Goal: Task Accomplishment & Management: Complete application form

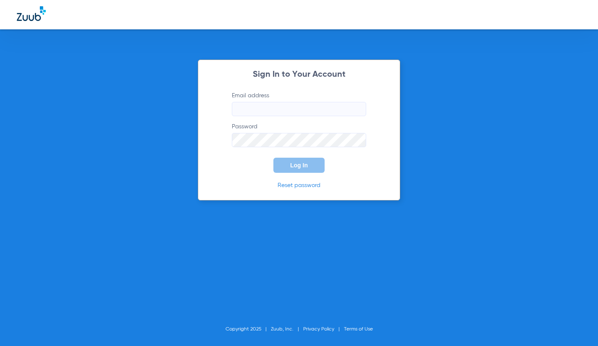
click at [289, 108] on input "Email address" at bounding box center [299, 109] width 134 height 14
drag, startPoint x: 278, startPoint y: 111, endPoint x: 296, endPoint y: 110, distance: 18.1
click at [278, 111] on input "[EMAIL_ADDRESS][DOMAIN_NAME]" at bounding box center [299, 109] width 134 height 14
type input "[EMAIL_ADDRESS][DOMAIN_NAME]"
click at [273, 158] on button "Log In" at bounding box center [298, 165] width 51 height 15
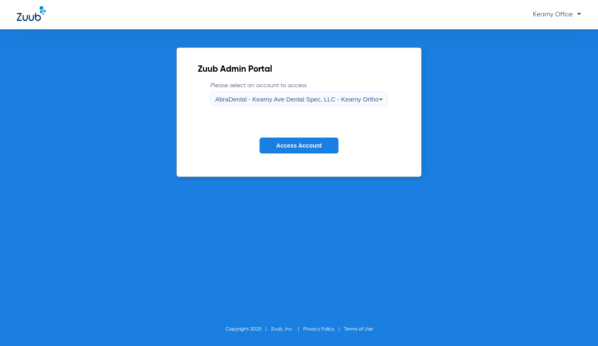
click at [299, 100] on span "AbraDental - Kearny Ave Dental Spec, LLC - Kearny Ortho" at bounding box center [296, 99] width 163 height 7
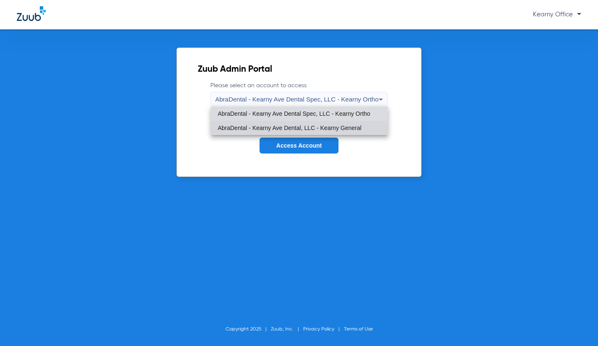
click at [296, 126] on span "AbraDental - Kearny Ave Dental, LLC - Kearny General" at bounding box center [289, 128] width 144 height 6
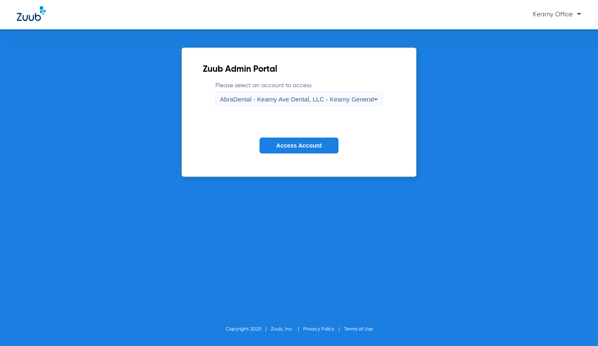
click at [297, 144] on span "Access Account" at bounding box center [298, 145] width 45 height 7
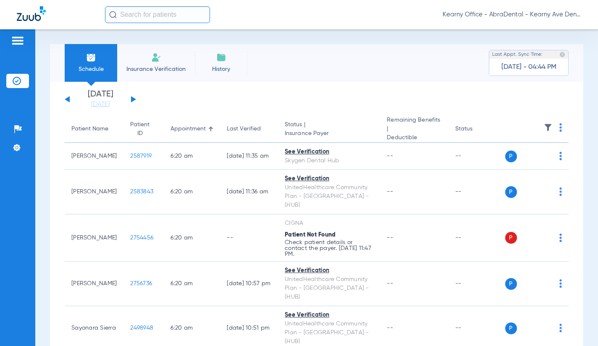
click at [143, 10] on input "text" at bounding box center [157, 14] width 105 height 17
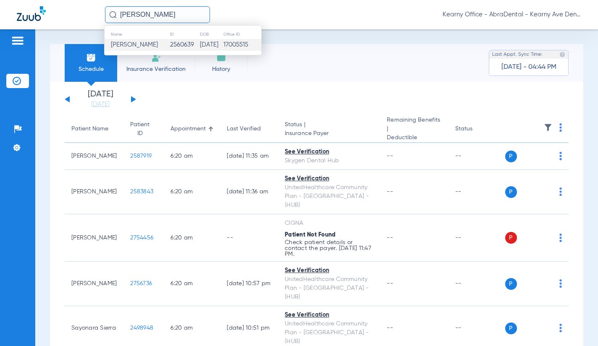
type input "[PERSON_NAME]"
click at [206, 47] on td "[DATE]" at bounding box center [211, 45] width 24 height 12
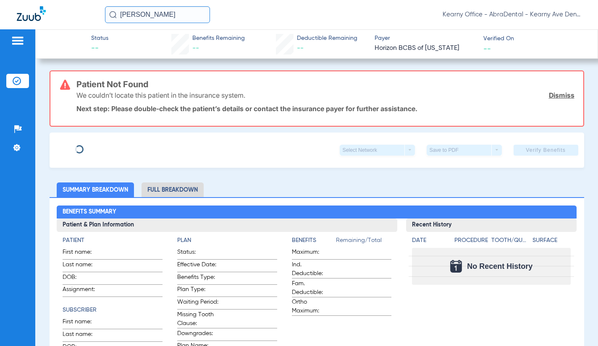
click at [555, 95] on link "Dismiss" at bounding box center [562, 95] width 26 height 8
type input "[PERSON_NAME]"
type input "TUNNERMANN"
type input "[DATE]"
type input "3HZN40744280"
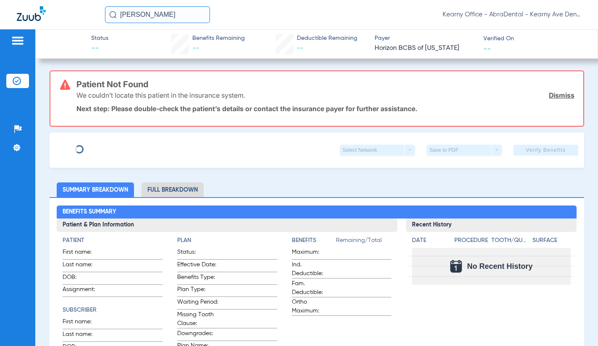
type input "0967010000"
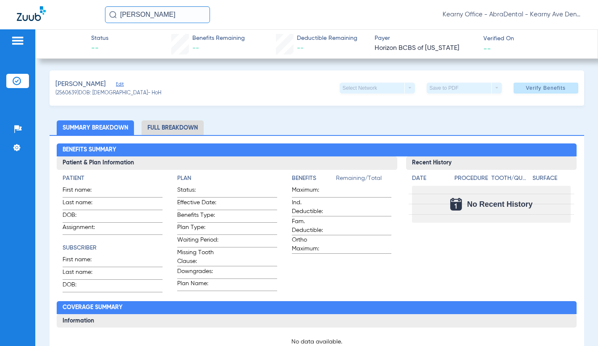
click at [123, 84] on span "Edit" at bounding box center [120, 85] width 8 height 8
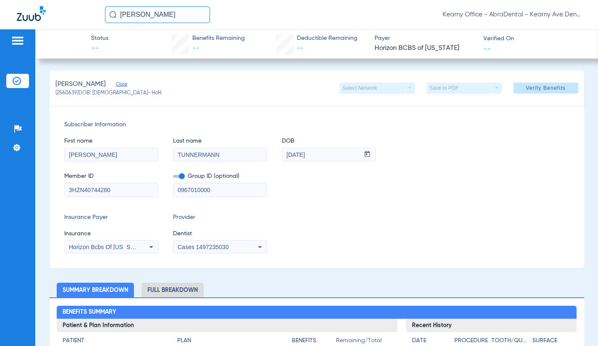
click at [199, 243] on div "Cases 1497235030" at bounding box center [219, 247] width 93 height 10
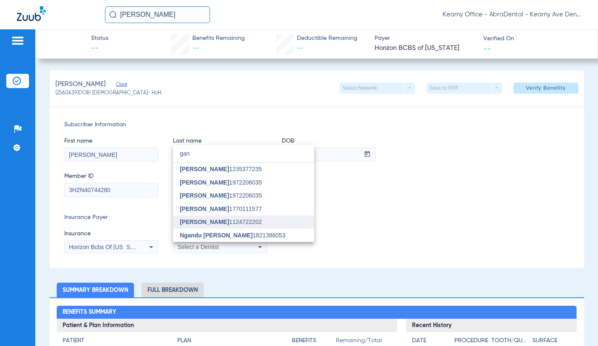
type input "gan"
click at [217, 217] on mat-option "[PERSON_NAME] 1124722202" at bounding box center [243, 222] width 141 height 13
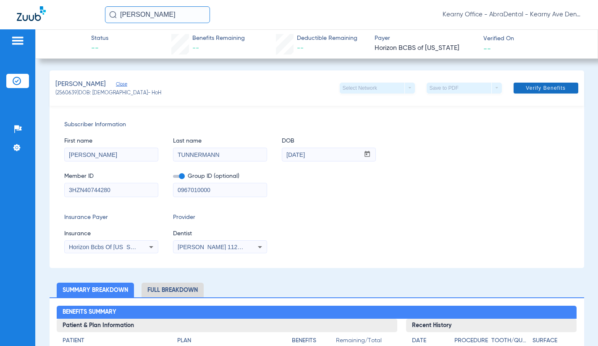
click at [544, 83] on span at bounding box center [545, 88] width 65 height 20
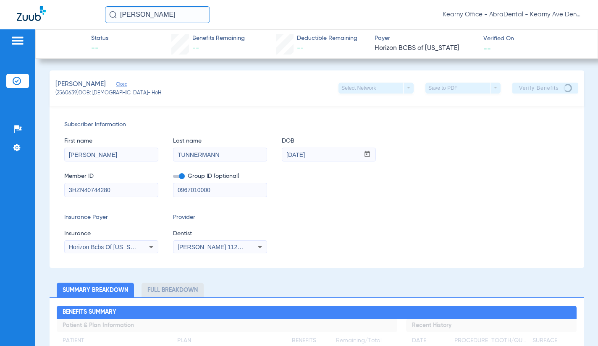
click at [426, 218] on div "Insurance Payer Insurance Horizon Bcbs Of [US_STATE] Provider Dentist [PERSON_N…" at bounding box center [316, 233] width 505 height 40
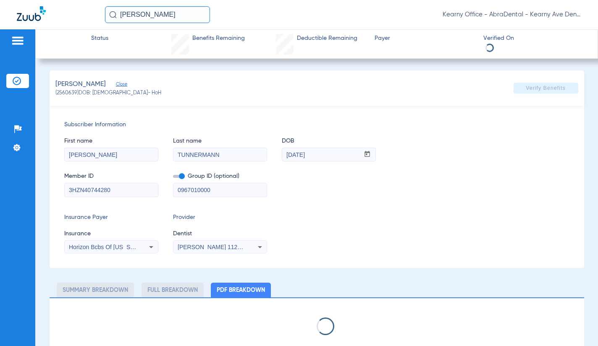
select select "page-width"
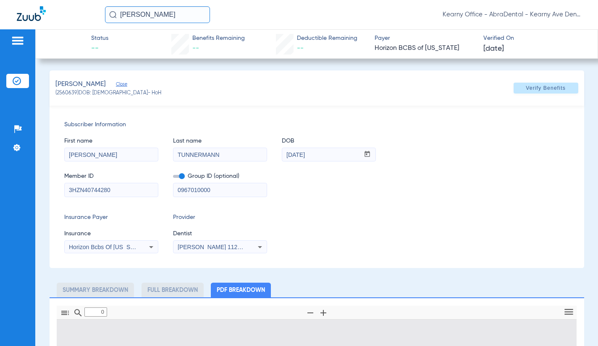
type input "1"
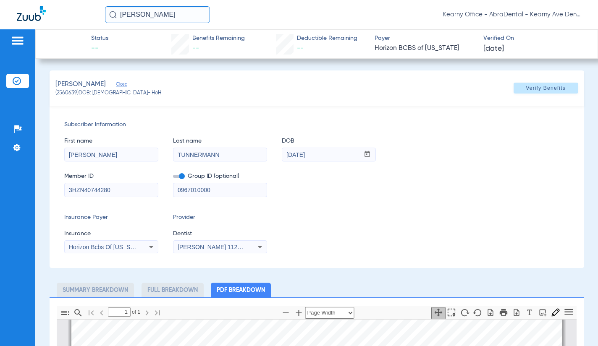
click at [490, 181] on div "Member ID 3HZN40744280 Group ID (optional) 0967010000" at bounding box center [316, 181] width 505 height 32
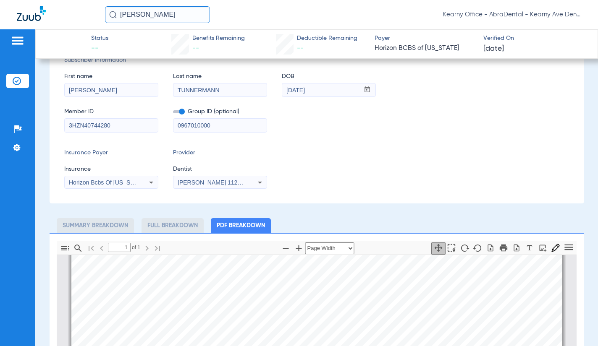
scroll to position [126, 0]
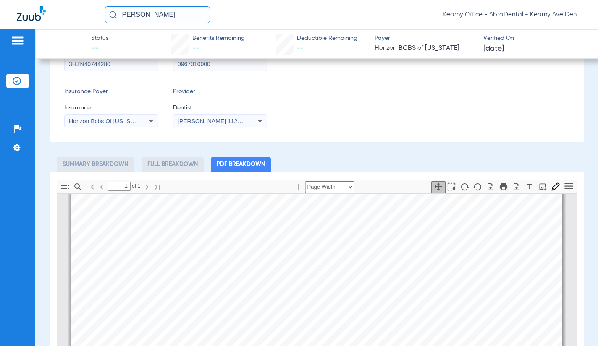
click at [144, 17] on input "[PERSON_NAME]" at bounding box center [157, 14] width 105 height 17
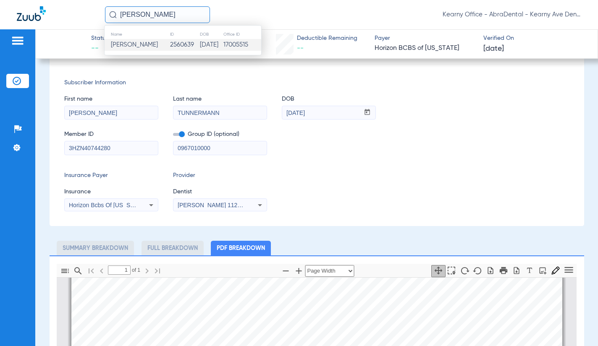
scroll to position [0, 0]
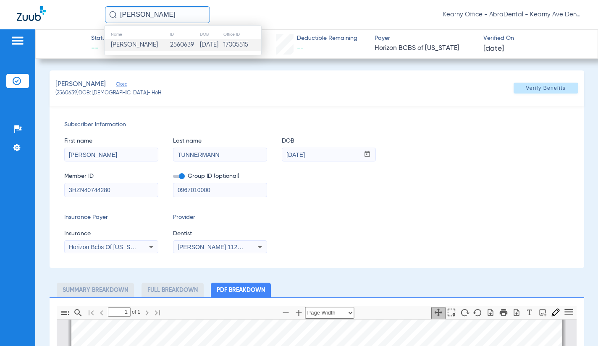
click at [160, 19] on input "[PERSON_NAME]" at bounding box center [157, 14] width 105 height 17
drag, startPoint x: 194, startPoint y: 11, endPoint x: 72, endPoint y: 14, distance: 122.6
click at [72, 14] on div "[PERSON_NAME] Name ID DOB Office ID [PERSON_NAME] 2560639 [DATE] 17005515 Kearn…" at bounding box center [299, 14] width 598 height 29
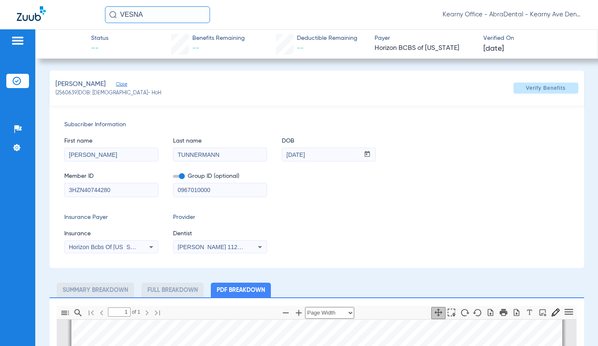
click at [151, 16] on input "VESNA" at bounding box center [157, 14] width 105 height 17
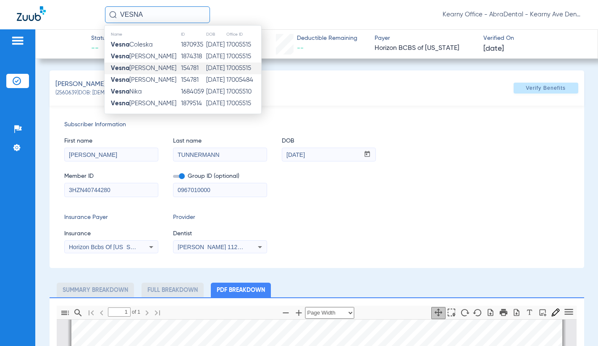
type input "VESNA"
click at [151, 69] on td "[PERSON_NAME]" at bounding box center [143, 69] width 76 height 12
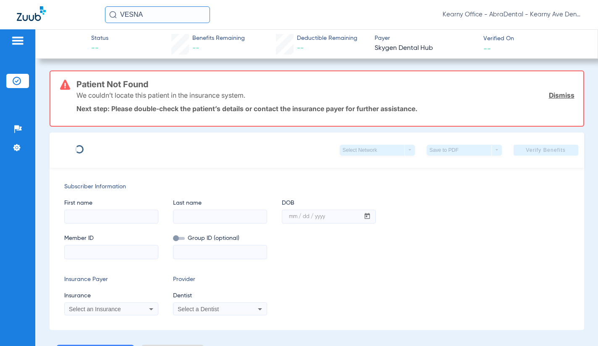
type input "Vesna"
type input "[PERSON_NAME]"
type input "[DATE]"
type input "151040677"
type input "213938"
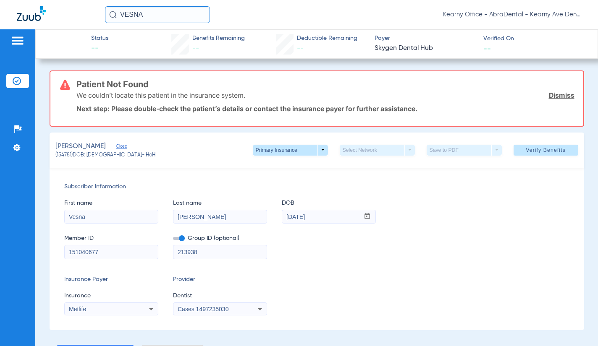
drag, startPoint x: 183, startPoint y: 238, endPoint x: 200, endPoint y: 282, distance: 46.4
click at [183, 238] on span at bounding box center [179, 238] width 12 height 3
click at [173, 240] on input "checkbox" at bounding box center [173, 240] width 0 height 0
drag, startPoint x: 131, startPoint y: 248, endPoint x: 118, endPoint y: 249, distance: 13.1
click at [118, 249] on div "Member ID 151040677 Group ID (optional) 213938" at bounding box center [316, 243] width 505 height 32
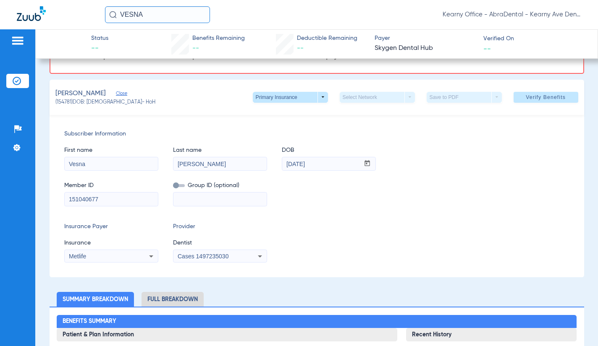
scroll to position [84, 0]
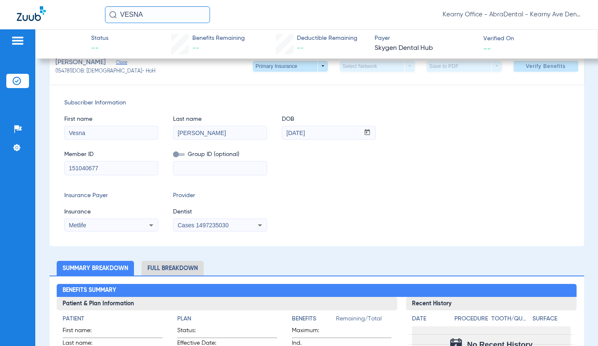
click at [218, 227] on span "Cases 1497235030" at bounding box center [203, 225] width 51 height 7
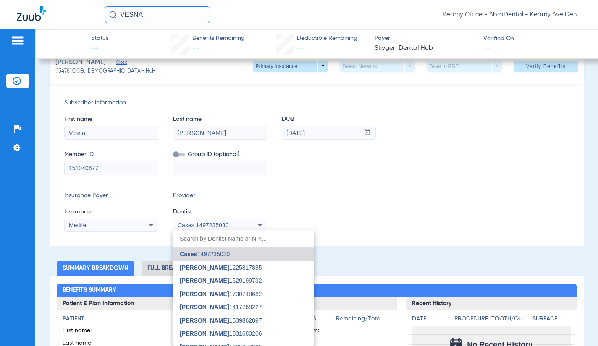
type input "F"
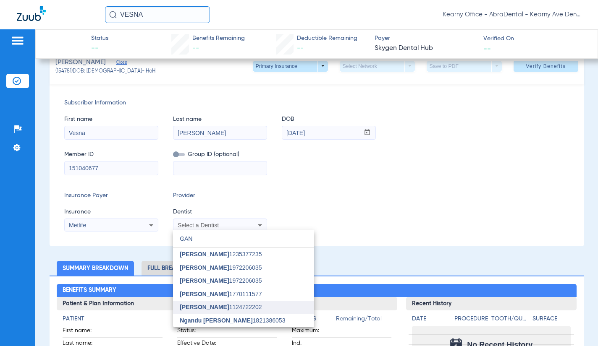
type input "GAN"
click at [226, 304] on span "[PERSON_NAME] 1124722202" at bounding box center [221, 307] width 82 height 6
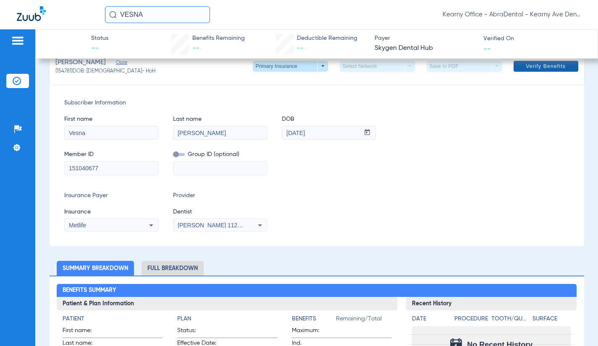
click at [555, 62] on span at bounding box center [545, 66] width 65 height 20
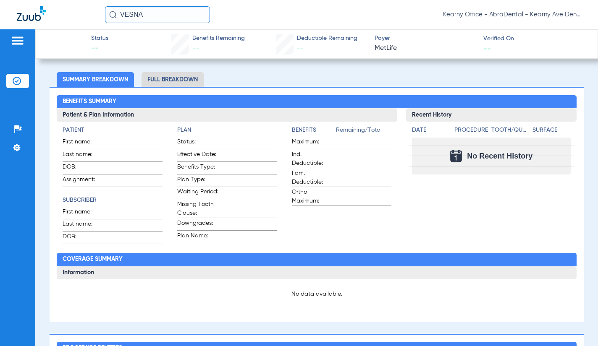
scroll to position [168, 0]
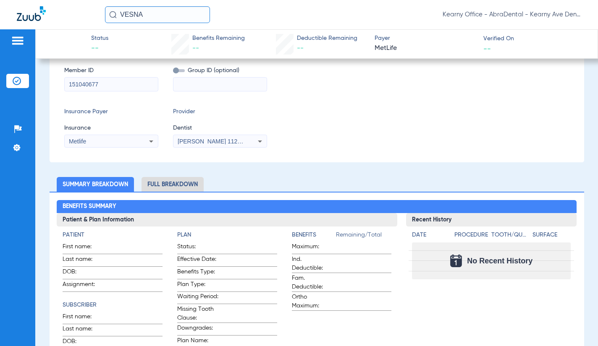
click at [144, 19] on input "VESNA" at bounding box center [157, 14] width 105 height 17
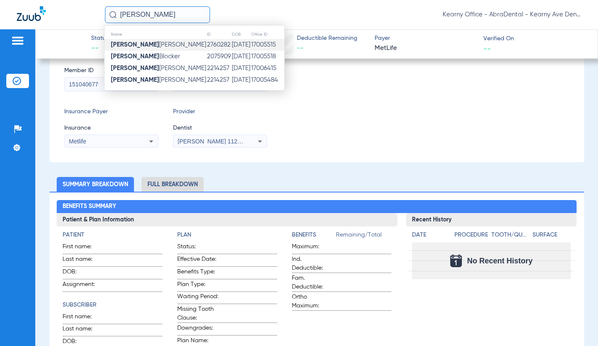
type input "[PERSON_NAME]"
click at [156, 49] on td "[PERSON_NAME]" at bounding box center [156, 45] width 102 height 12
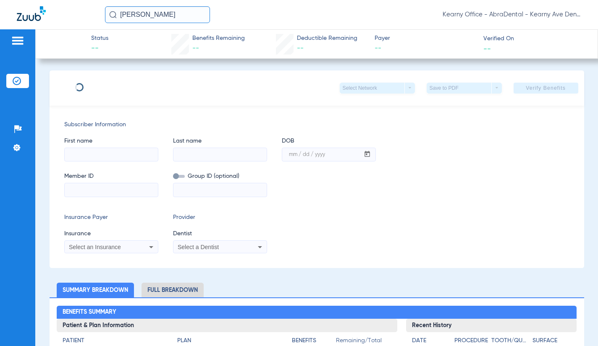
type input "[PERSON_NAME]"
type input "[DATE]"
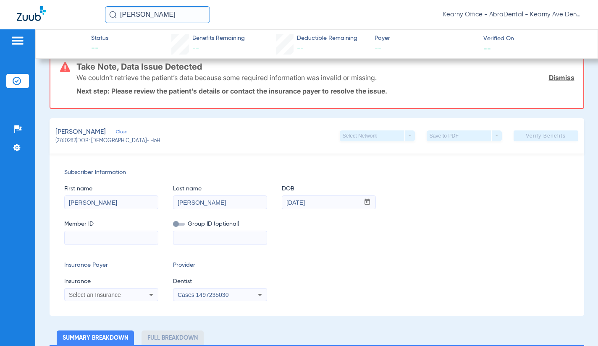
scroll to position [84, 0]
drag, startPoint x: 106, startPoint y: 238, endPoint x: 27, endPoint y: 227, distance: 80.2
click at [106, 238] on input at bounding box center [111, 236] width 93 height 13
click at [106, 239] on input at bounding box center [111, 236] width 93 height 13
paste input "392161"
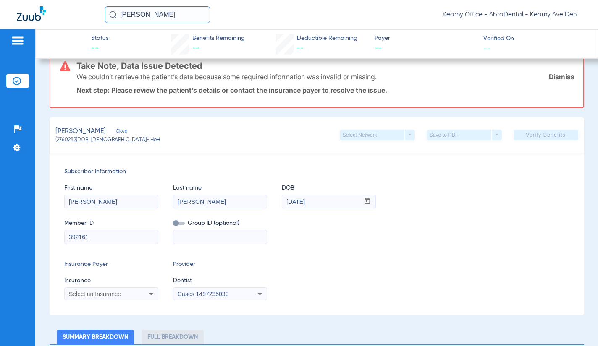
type input "392161"
click at [114, 292] on span "Select an Insurance" at bounding box center [95, 294] width 52 height 7
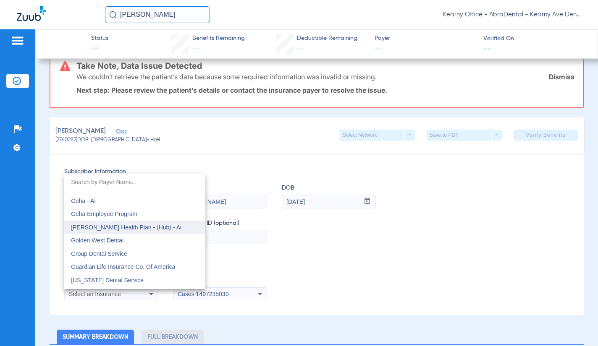
scroll to position [2773, 0]
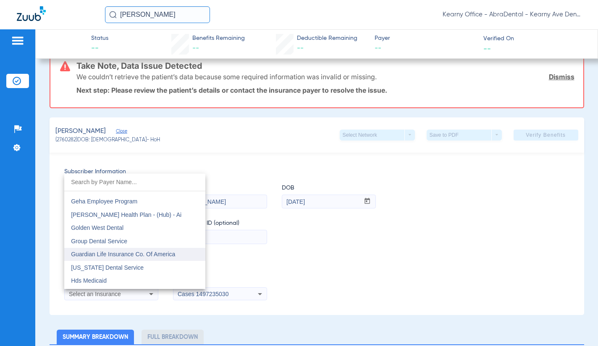
click at [161, 252] on span "Guardian Life Insurance Co. Of America" at bounding box center [123, 254] width 104 height 7
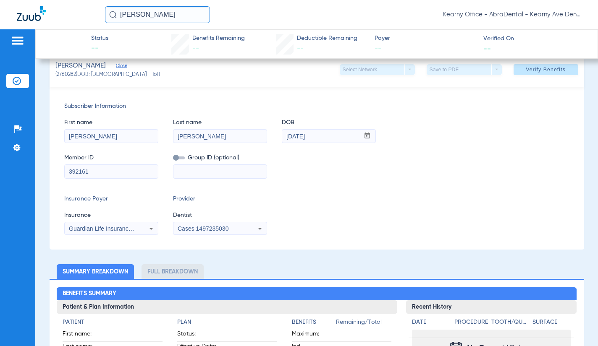
click at [231, 231] on div "Cases 1497235030" at bounding box center [212, 229] width 68 height 6
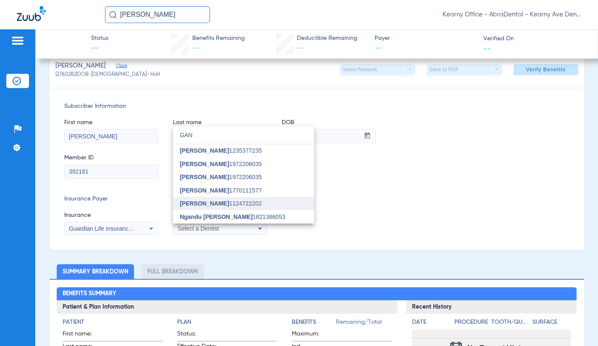
type input "GAN"
click at [232, 204] on span "[PERSON_NAME] 1124722202" at bounding box center [221, 204] width 82 height 6
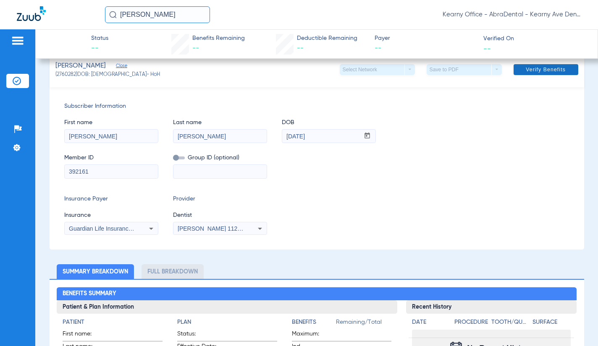
click at [542, 75] on span at bounding box center [545, 70] width 65 height 20
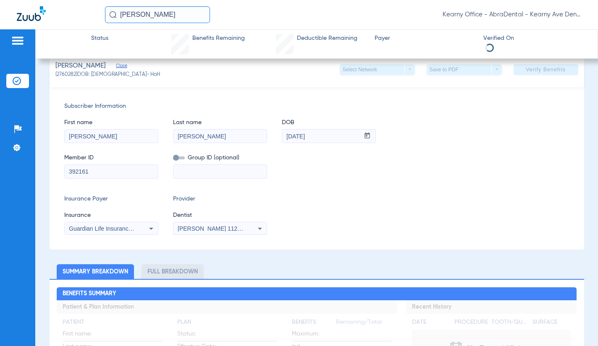
scroll to position [155, 0]
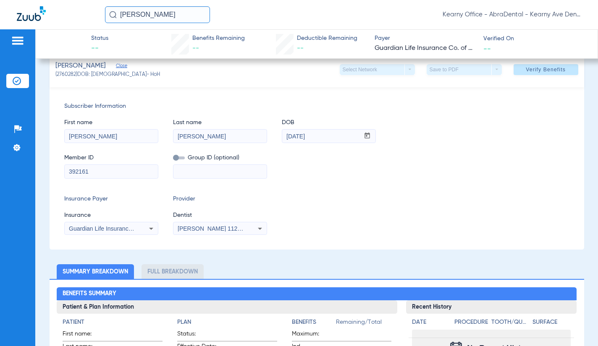
click at [455, 141] on div "First name [PERSON_NAME] Last name [PERSON_NAME] mm / dd / yyyy [DATE]" at bounding box center [316, 127] width 505 height 32
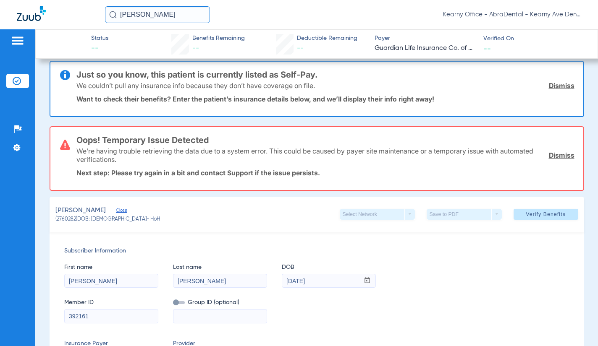
scroll to position [0, 0]
